Goal: Information Seeking & Learning: Learn about a topic

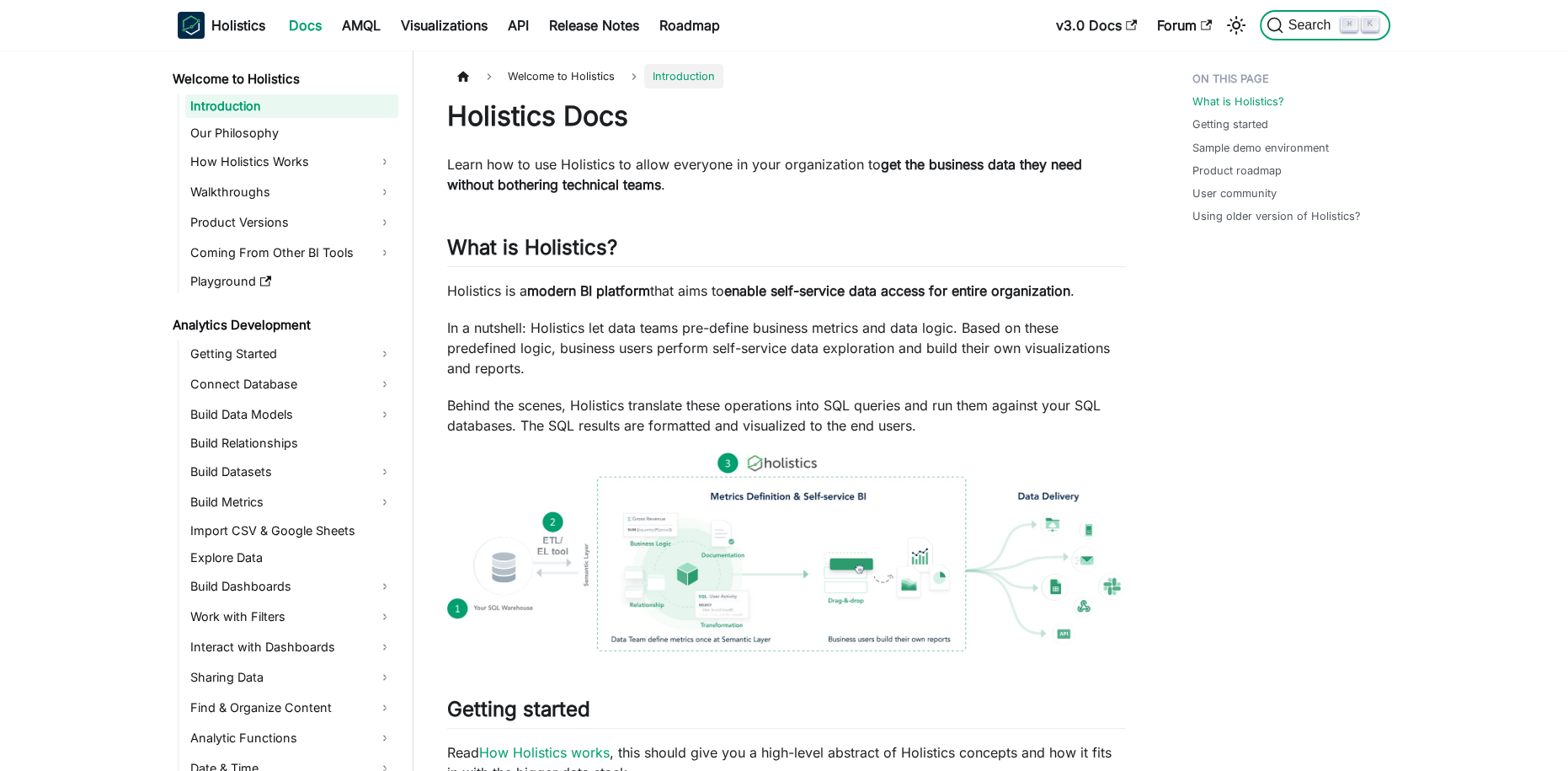
click at [1306, 28] on span "Search" at bounding box center [1312, 25] width 58 height 15
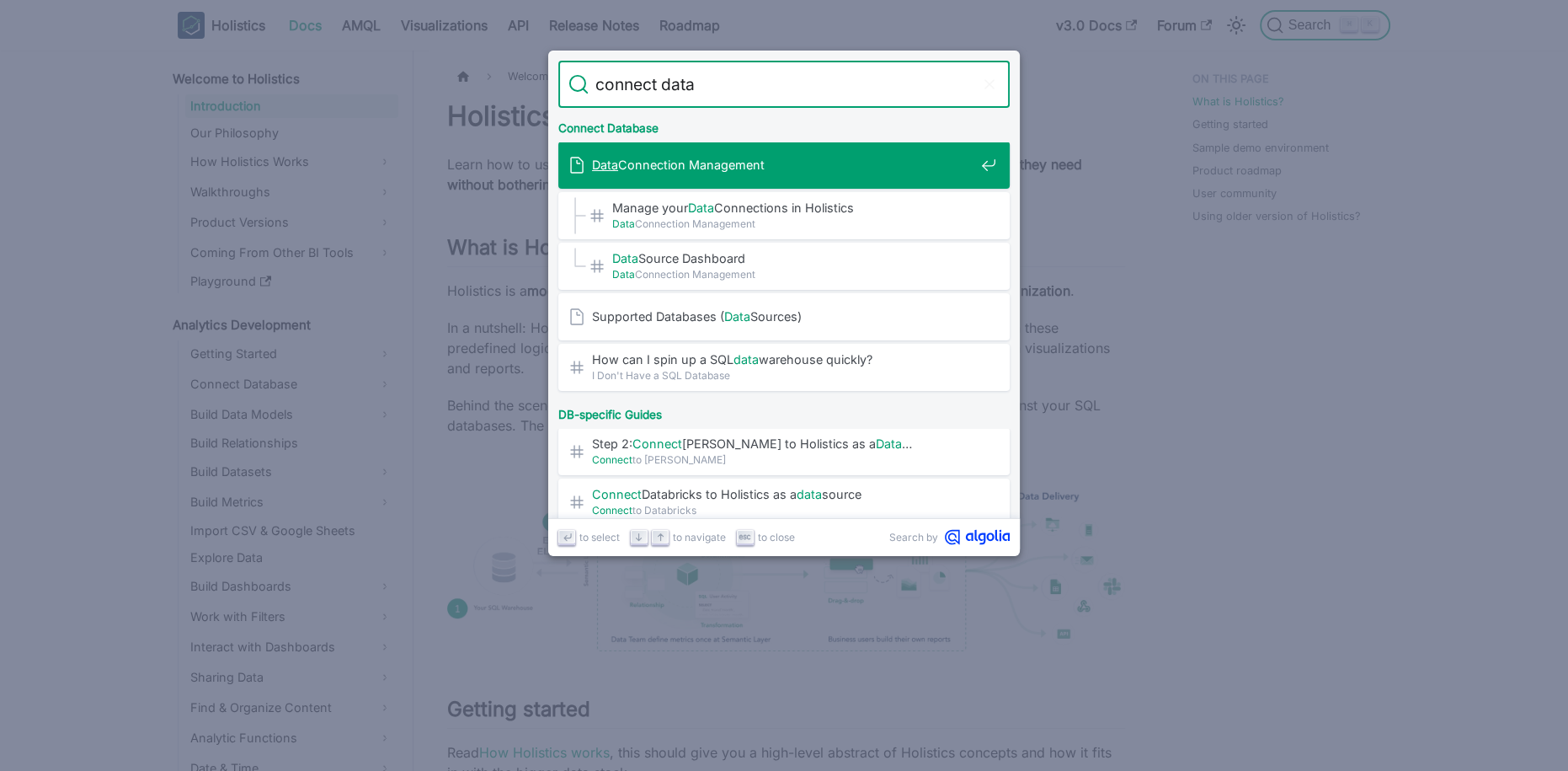
type input "connect data"
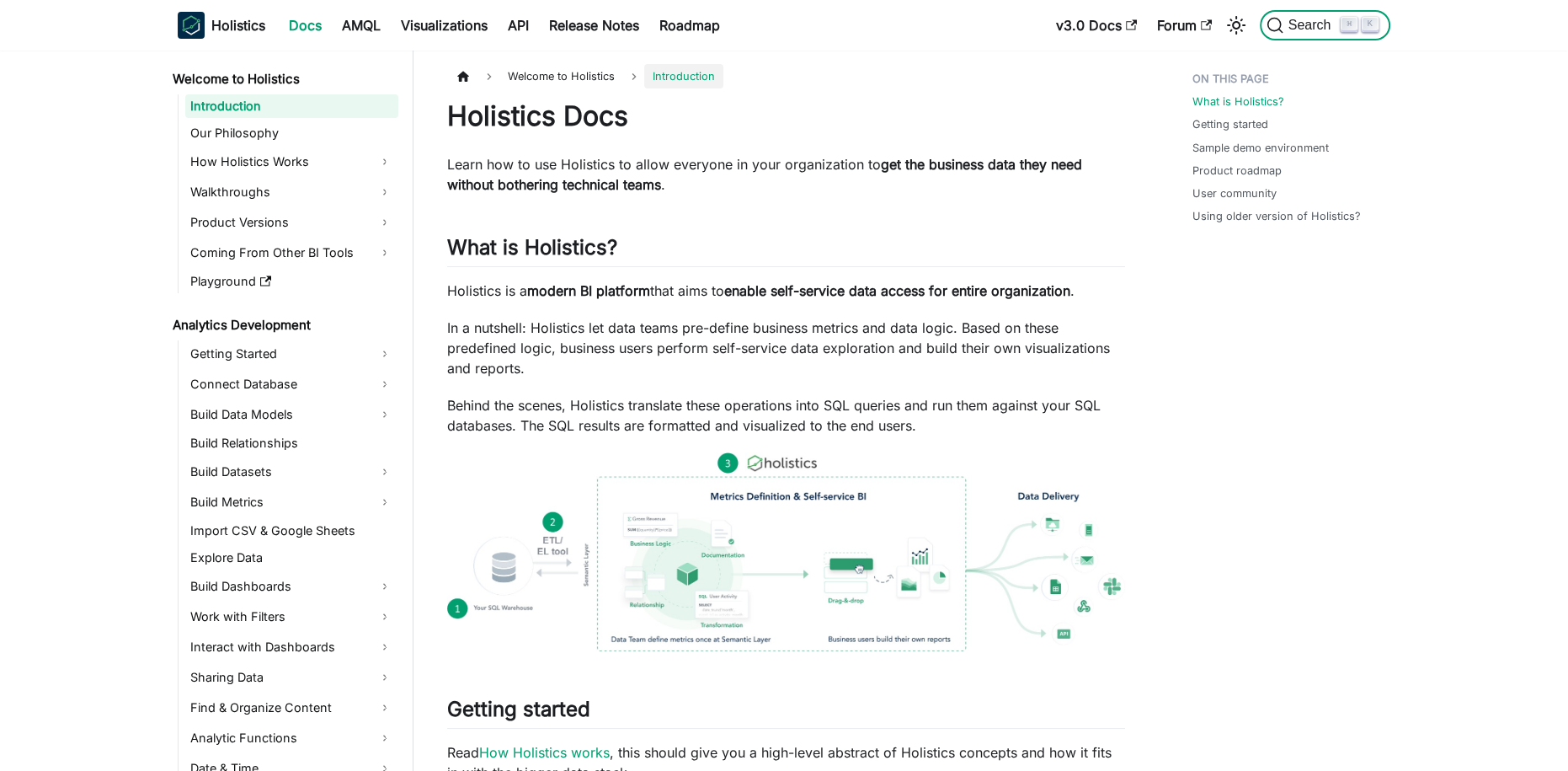
click at [1311, 26] on span "Search" at bounding box center [1312, 25] width 58 height 15
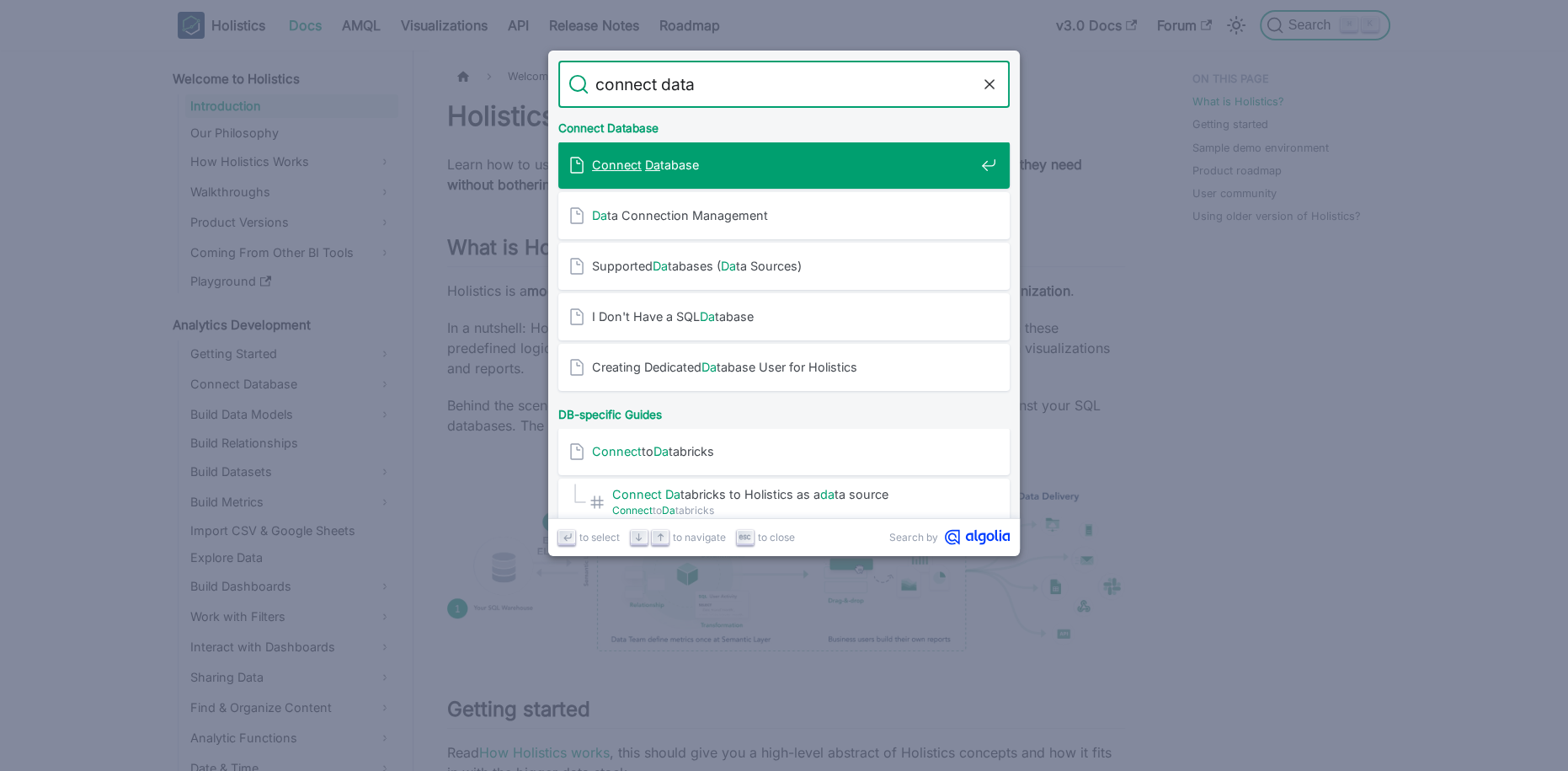
type input "connect data"
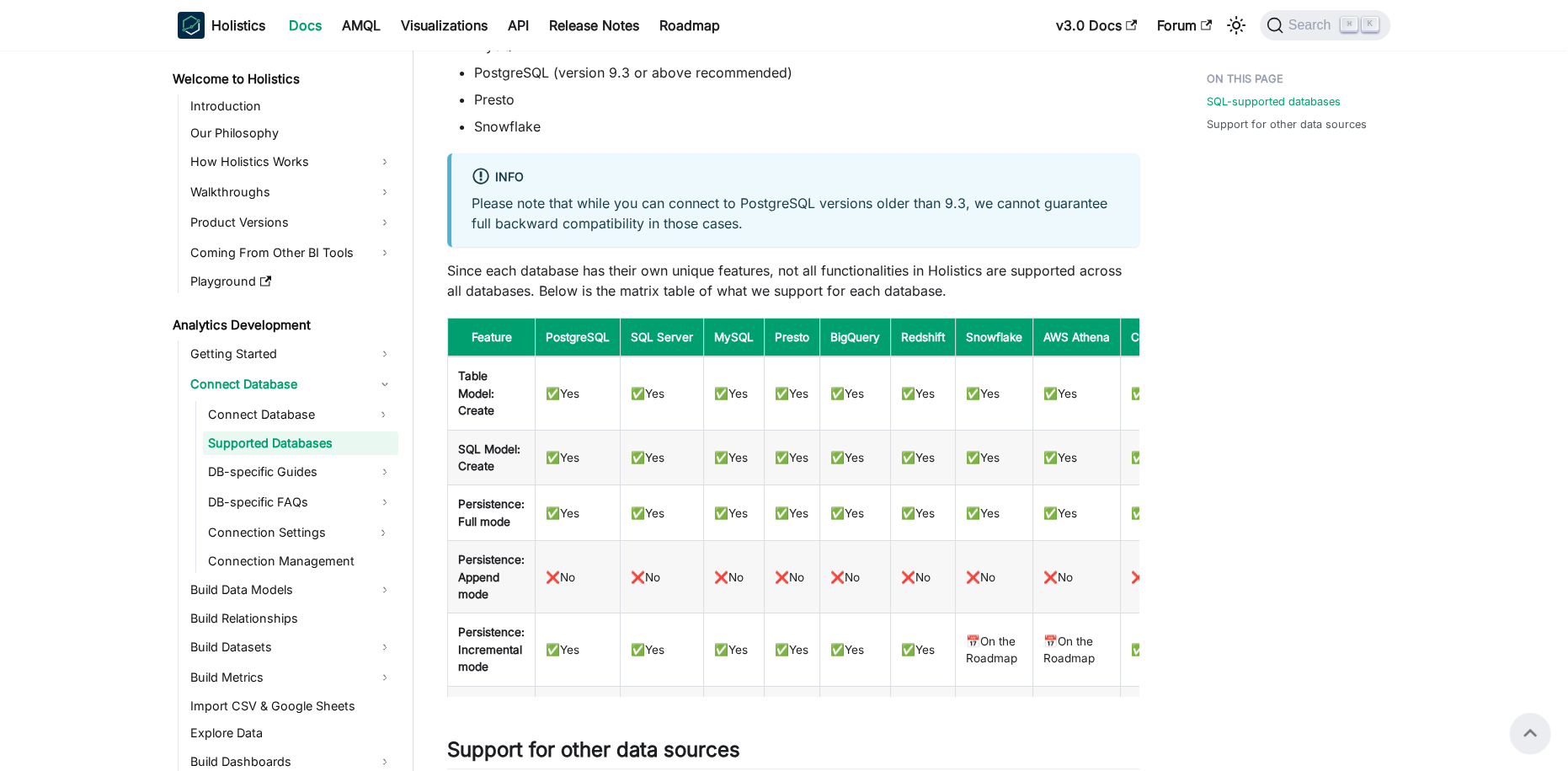
scroll to position [435, 0]
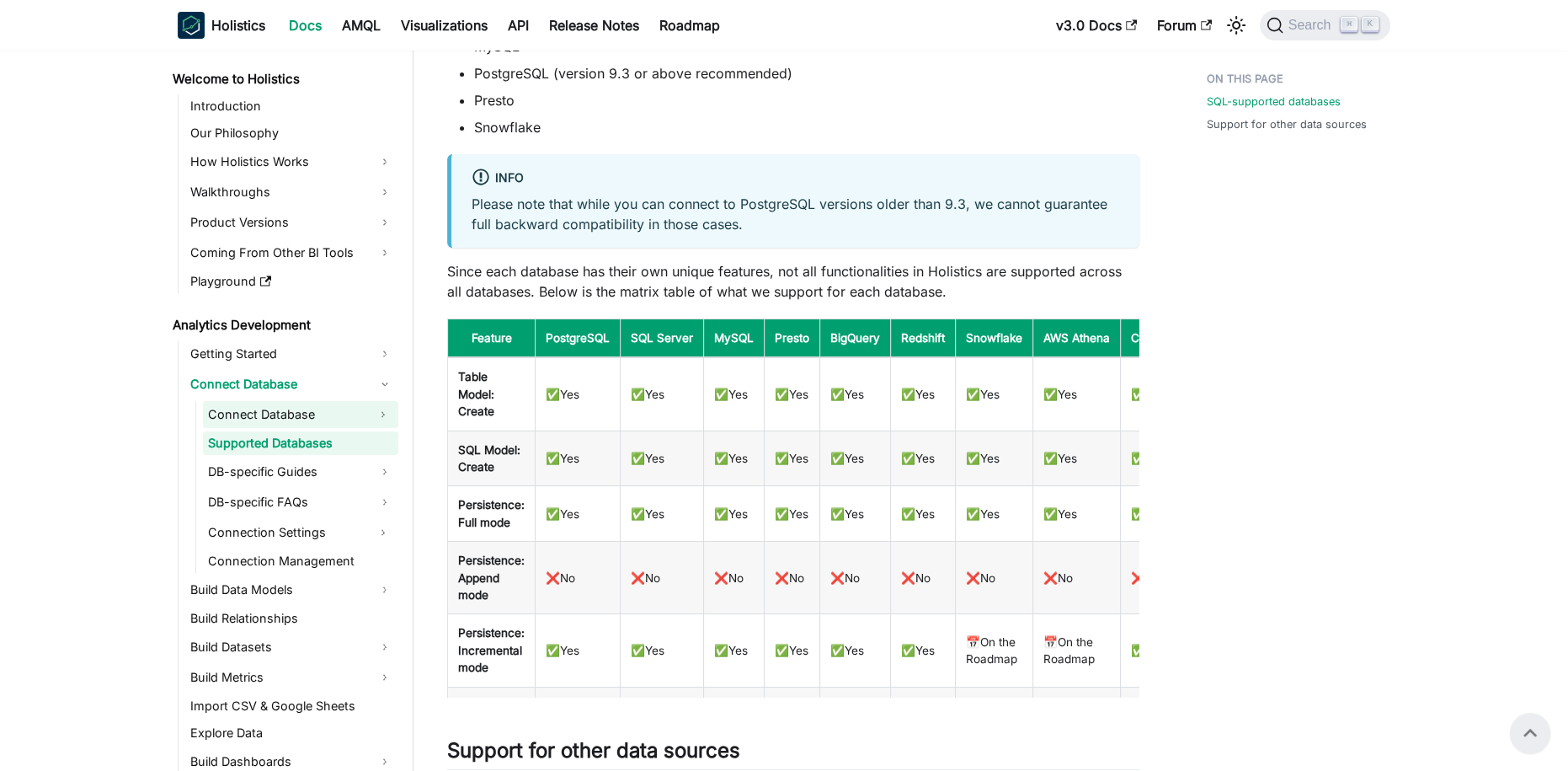
click at [316, 420] on link "Connect Database" at bounding box center [285, 414] width 165 height 27
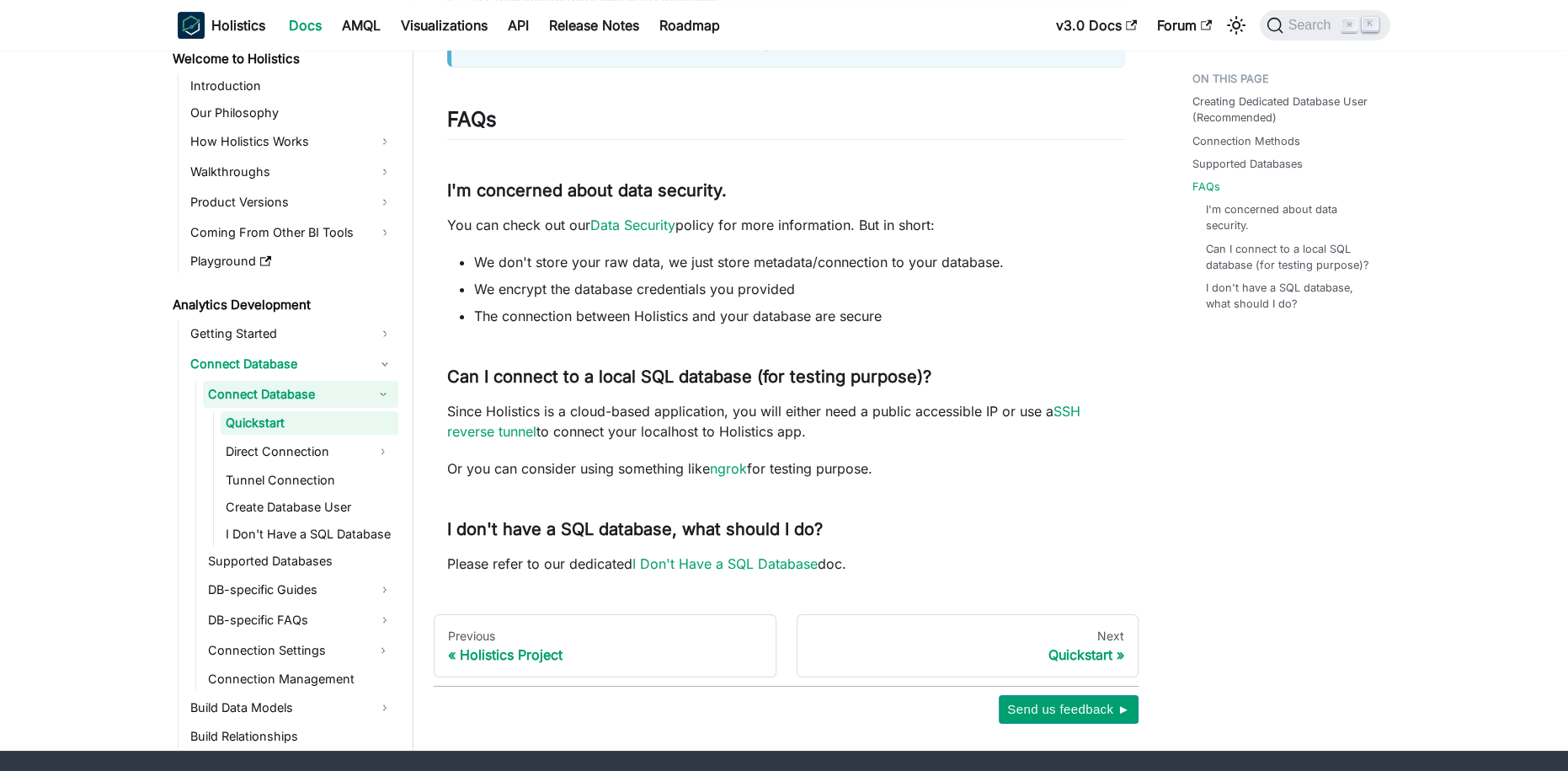
scroll to position [1044, 0]
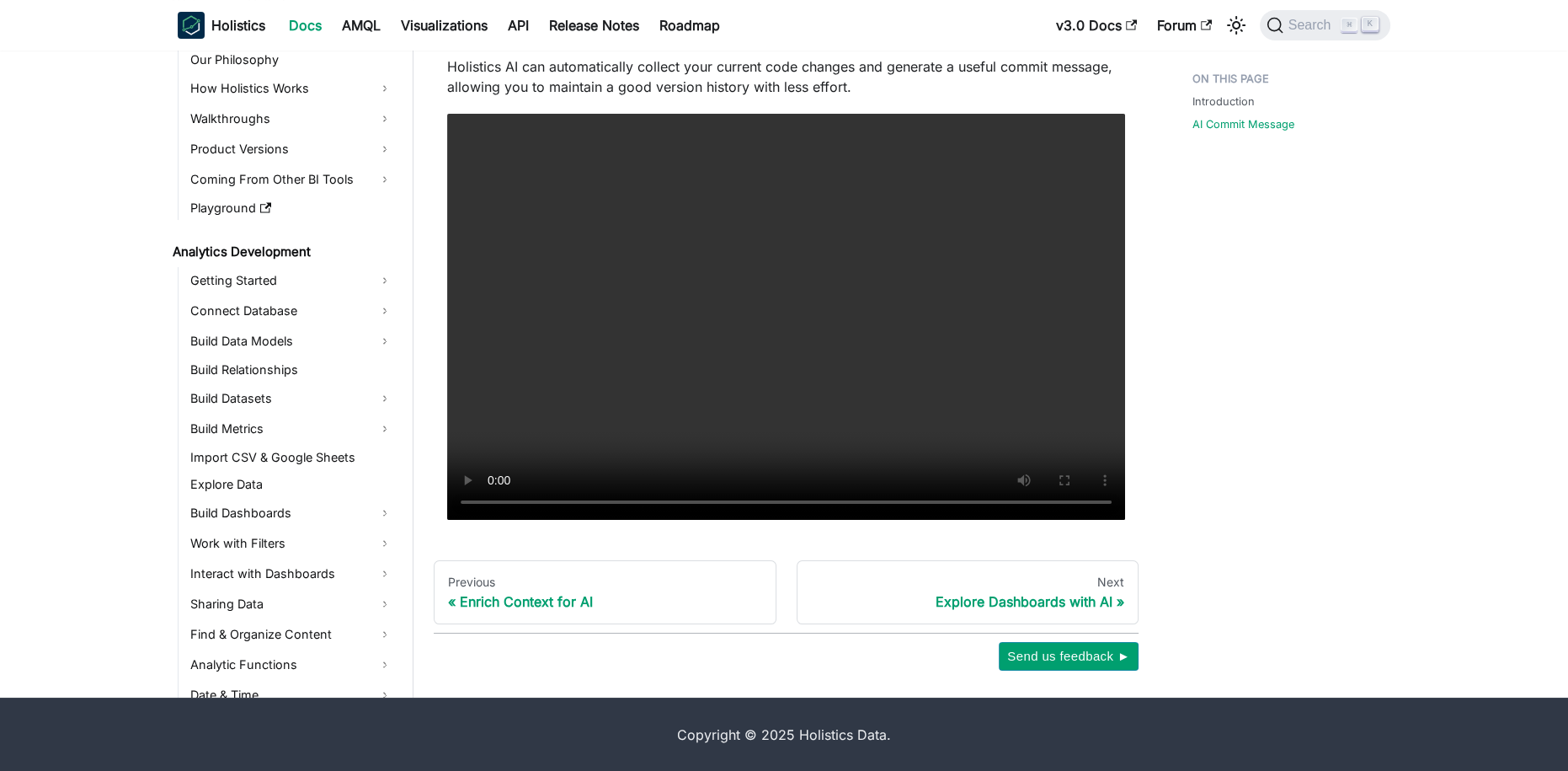
scroll to position [824, 0]
